Goal: Information Seeking & Learning: Learn about a topic

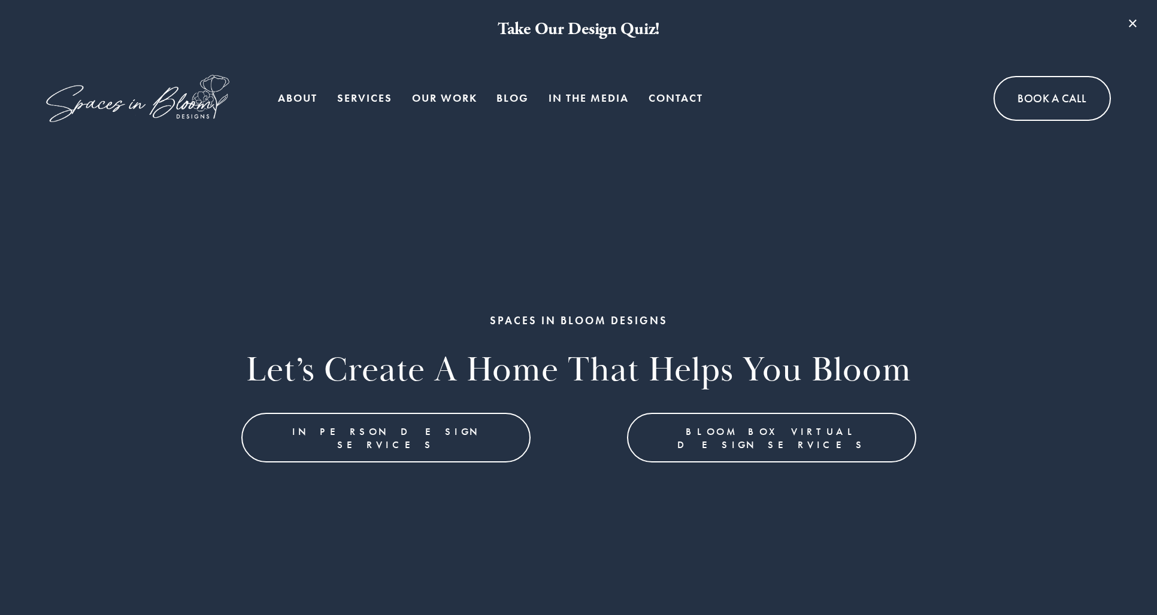
click at [507, 95] on link "Blog" at bounding box center [512, 99] width 32 height 24
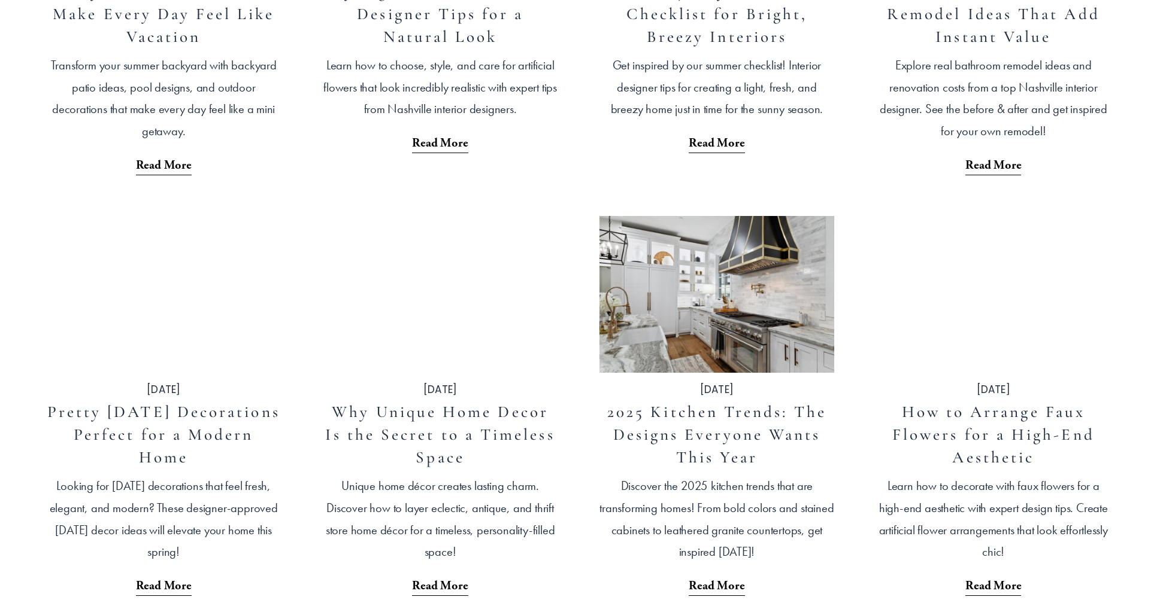
scroll to position [1144, 0]
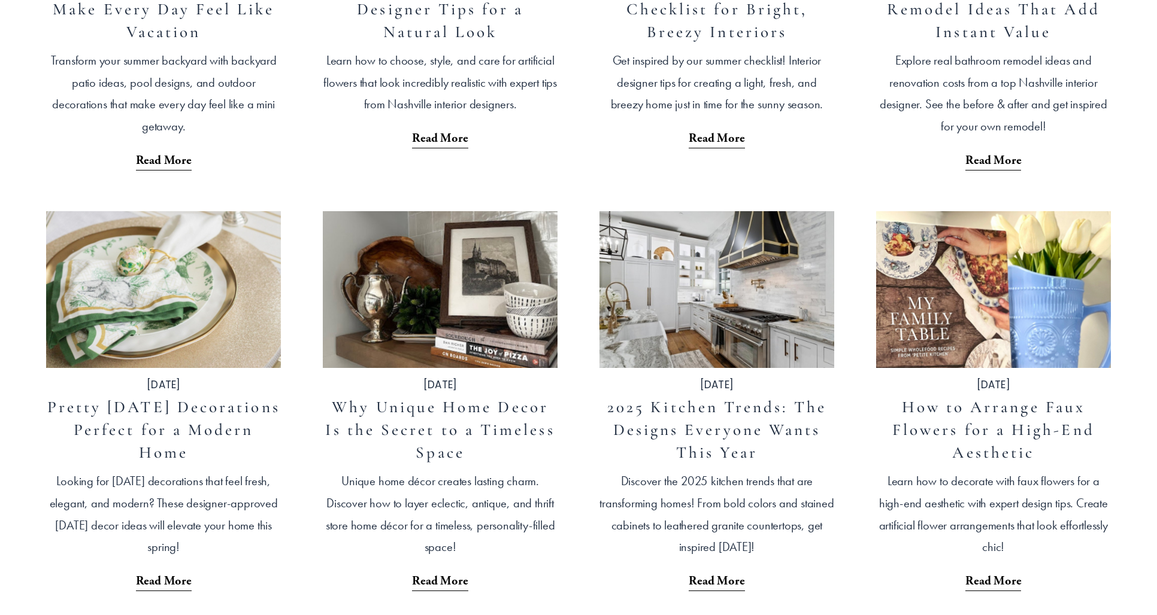
click at [704, 351] on img at bounding box center [716, 289] width 237 height 159
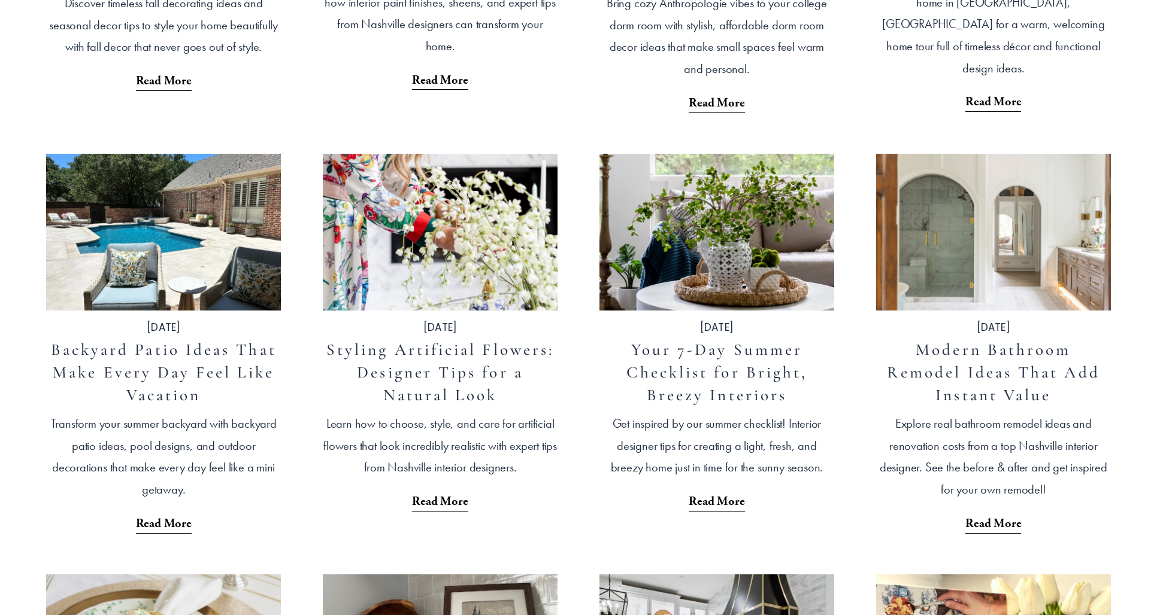
scroll to position [792, 0]
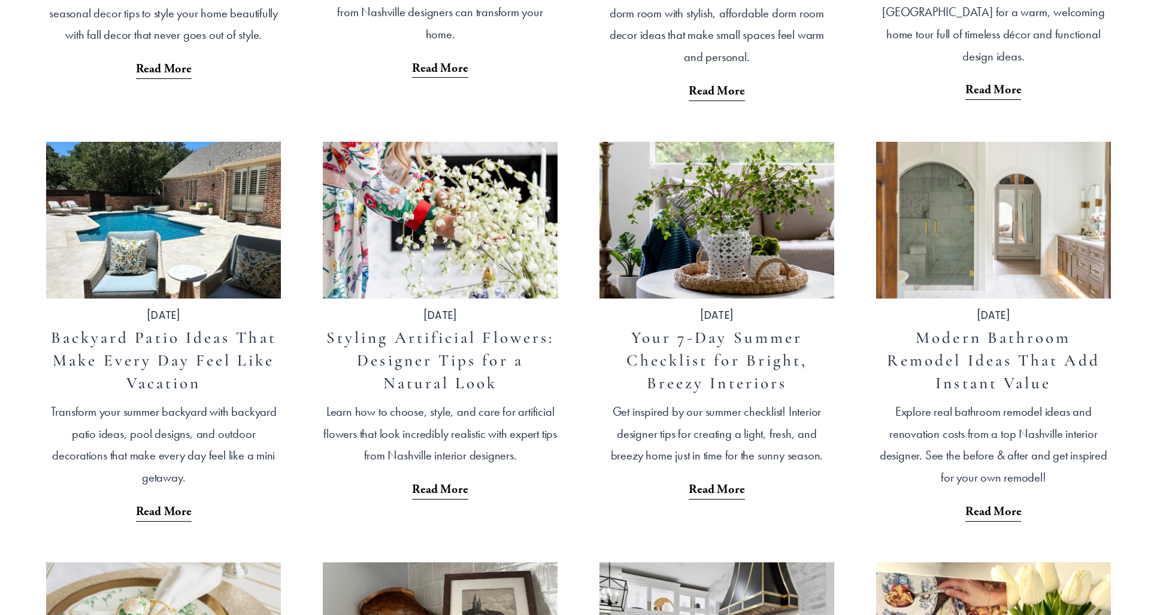
click at [997, 260] on img at bounding box center [993, 220] width 237 height 159
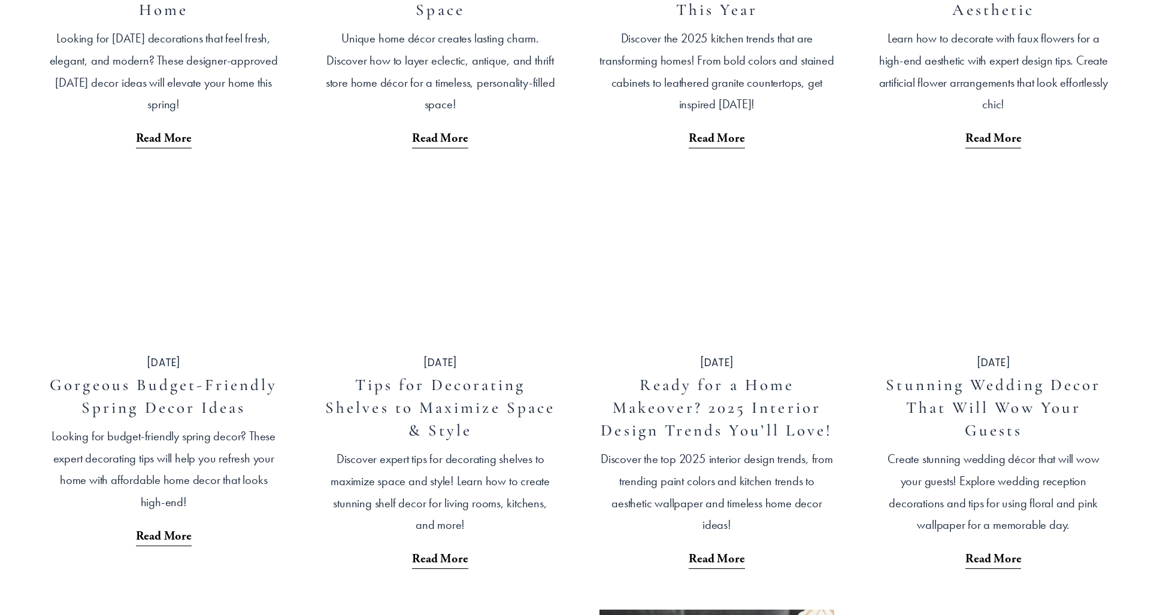
scroll to position [1241, 0]
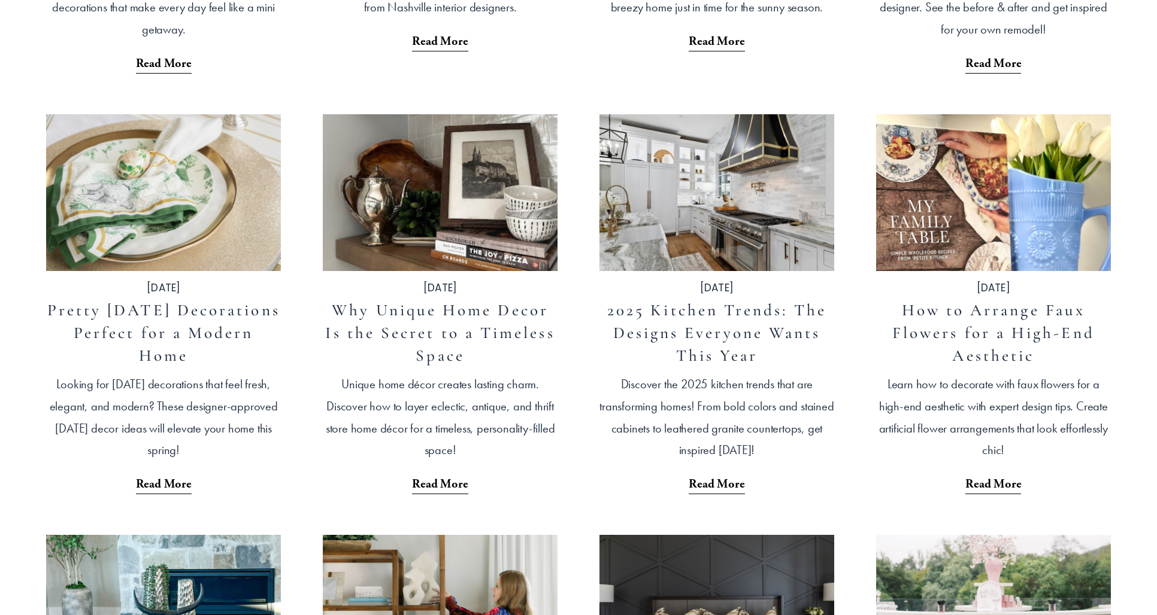
click at [717, 484] on link "Read More" at bounding box center [717, 479] width 56 height 35
